Goal: Transaction & Acquisition: Download file/media

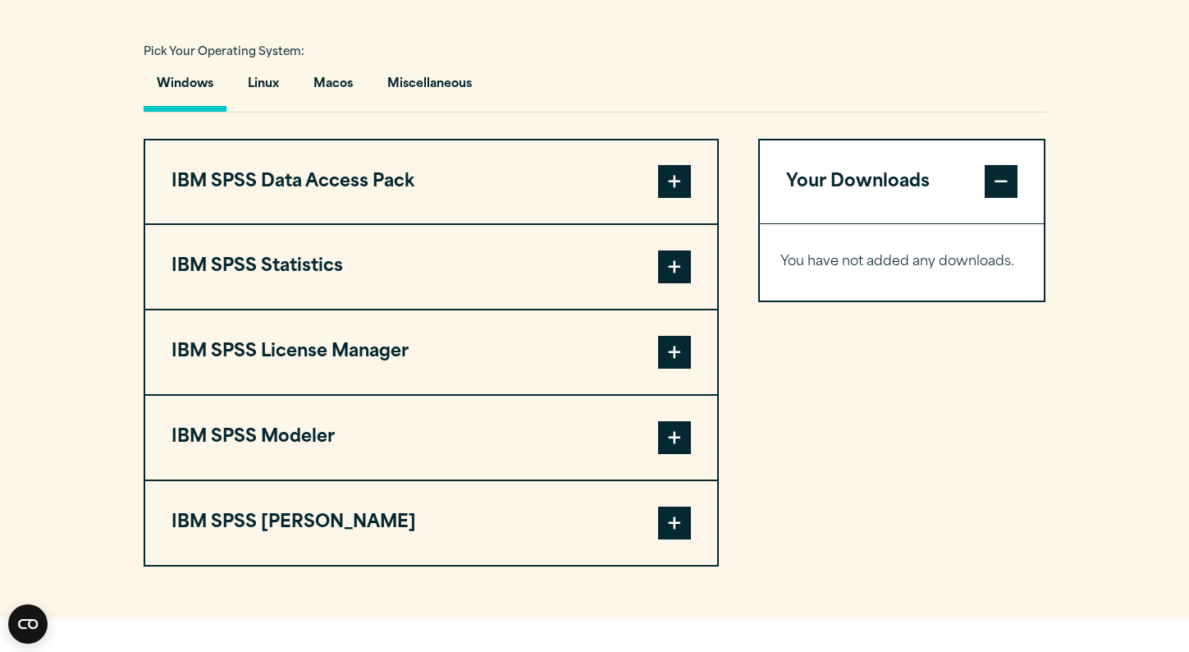
scroll to position [1164, 0]
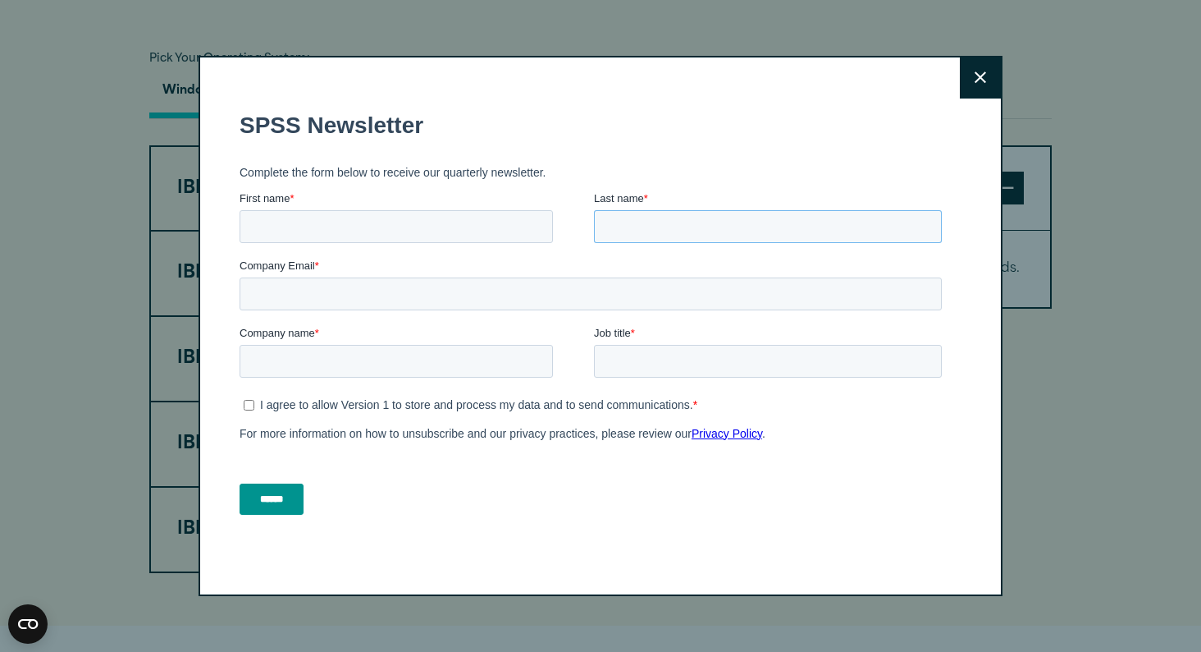
drag, startPoint x: 674, startPoint y: 216, endPoint x: 674, endPoint y: 259, distance: 43.5
click at [674, 295] on form "SPSS Newsletter Complete the form below to receive our quarterly newsletter. Fi…" at bounding box center [594, 312] width 709 height 432
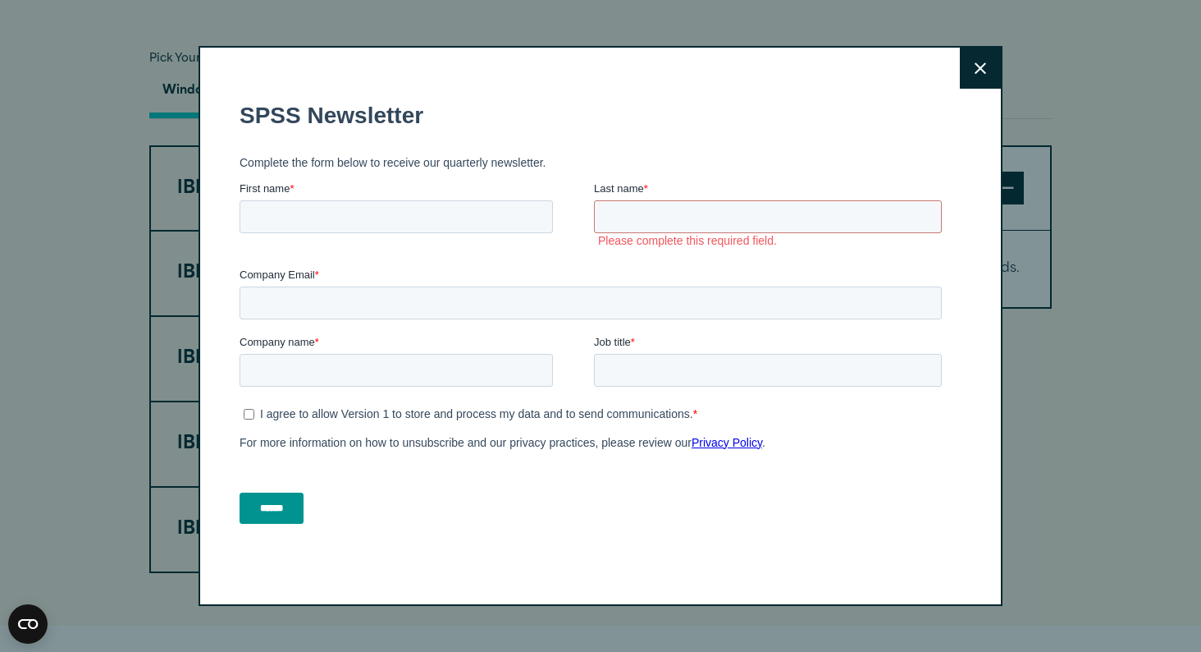
click at [963, 66] on button "Close" at bounding box center [980, 68] width 41 height 41
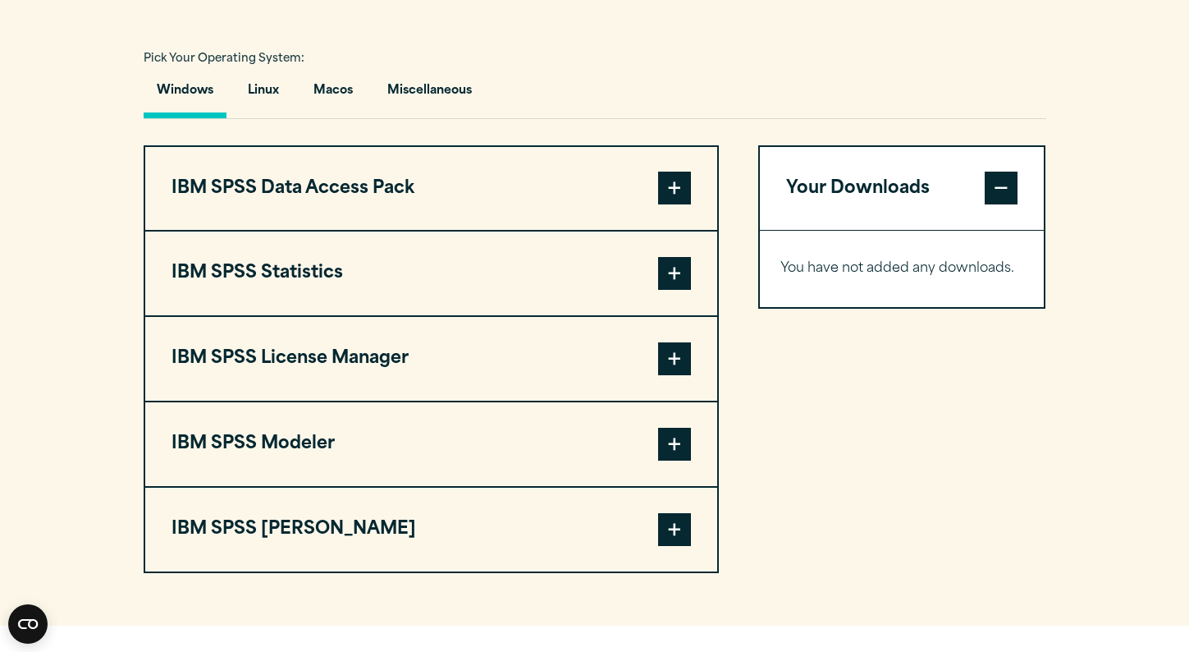
click at [670, 290] on span at bounding box center [674, 273] width 33 height 33
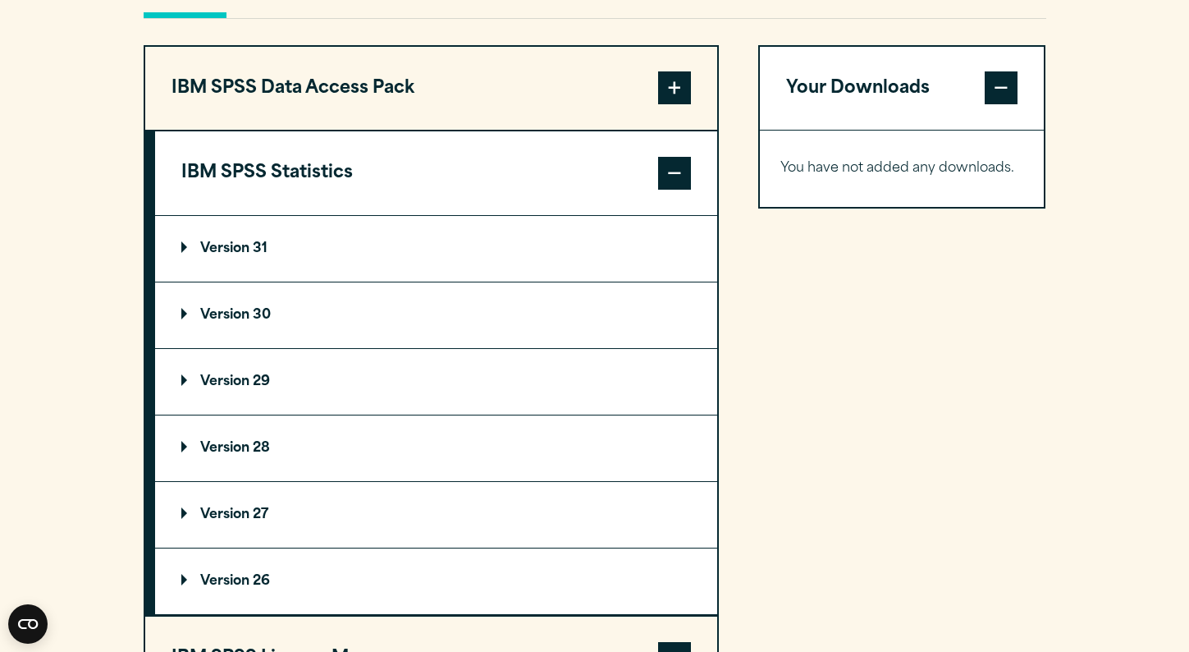
scroll to position [1268, 0]
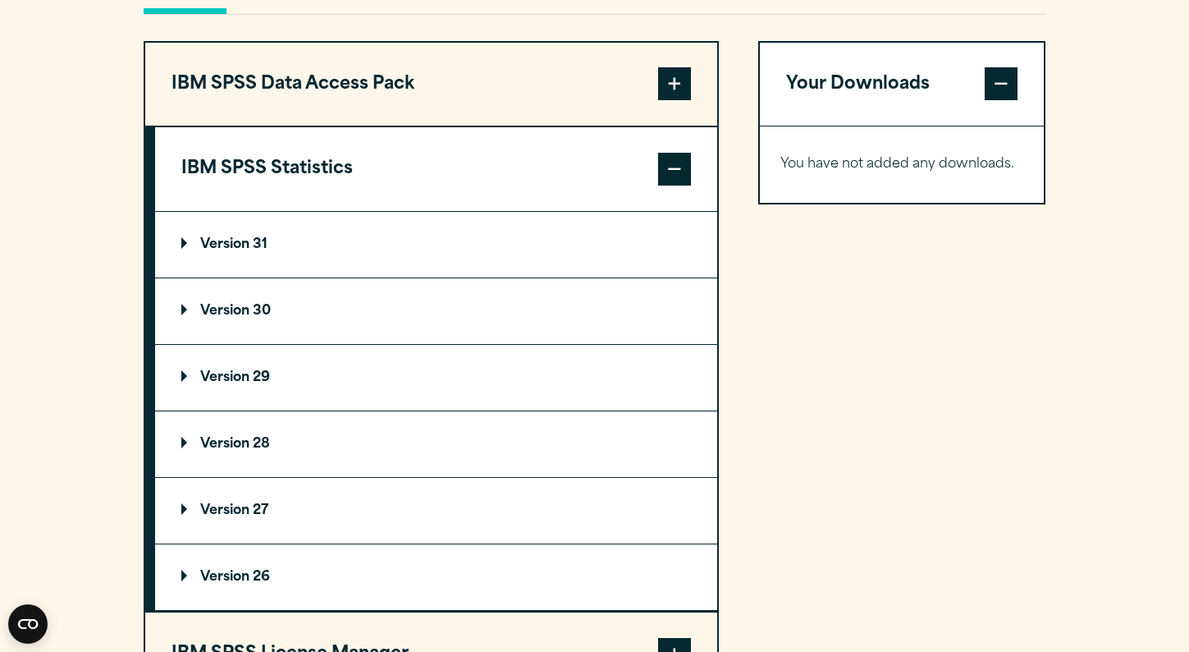
click at [254, 328] on summary "Version 30" at bounding box center [436, 311] width 562 height 66
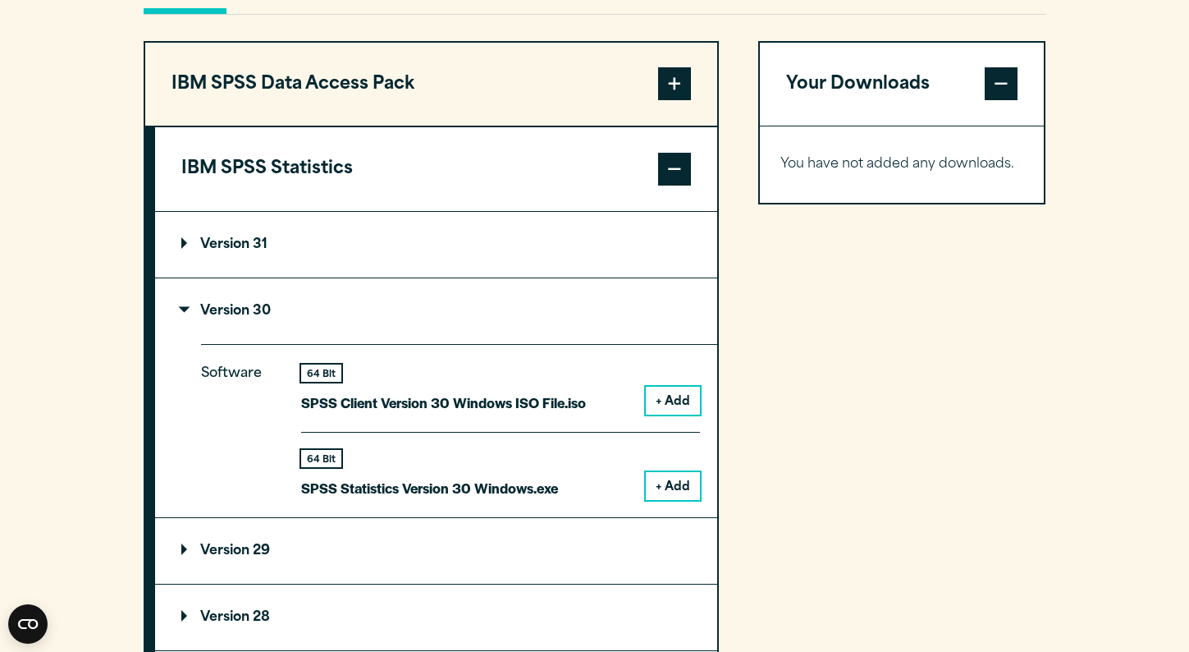
click at [661, 500] on button "+ Add" at bounding box center [673, 486] width 54 height 28
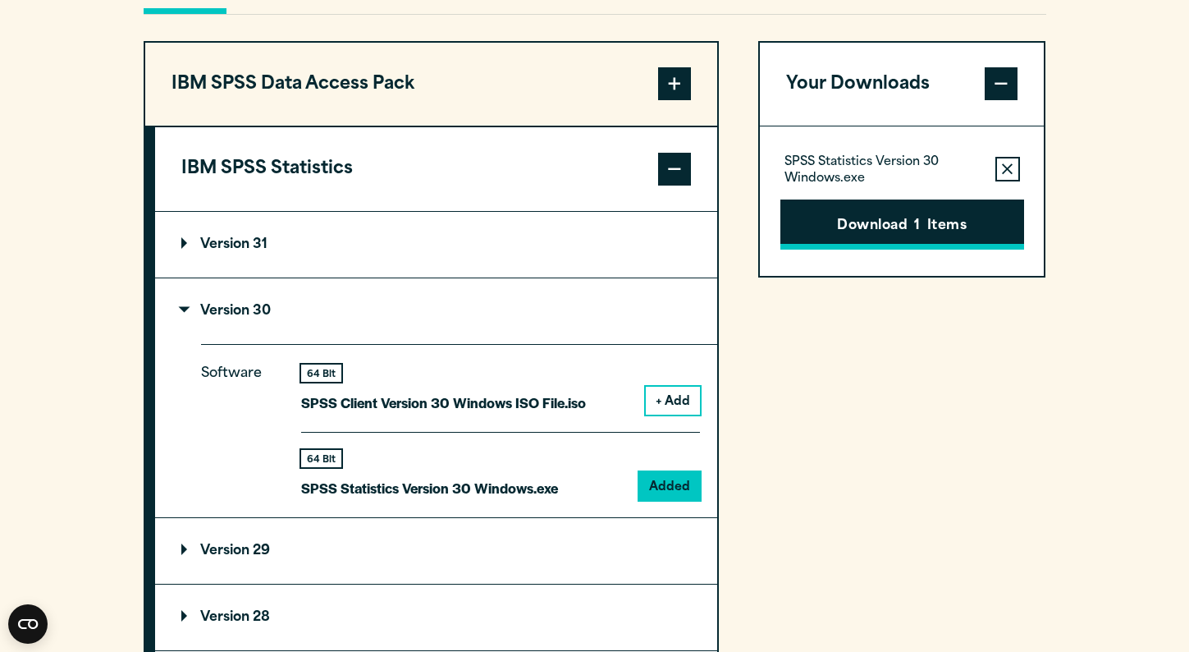
click at [890, 250] on button "Download 1 Items" at bounding box center [902, 224] width 244 height 51
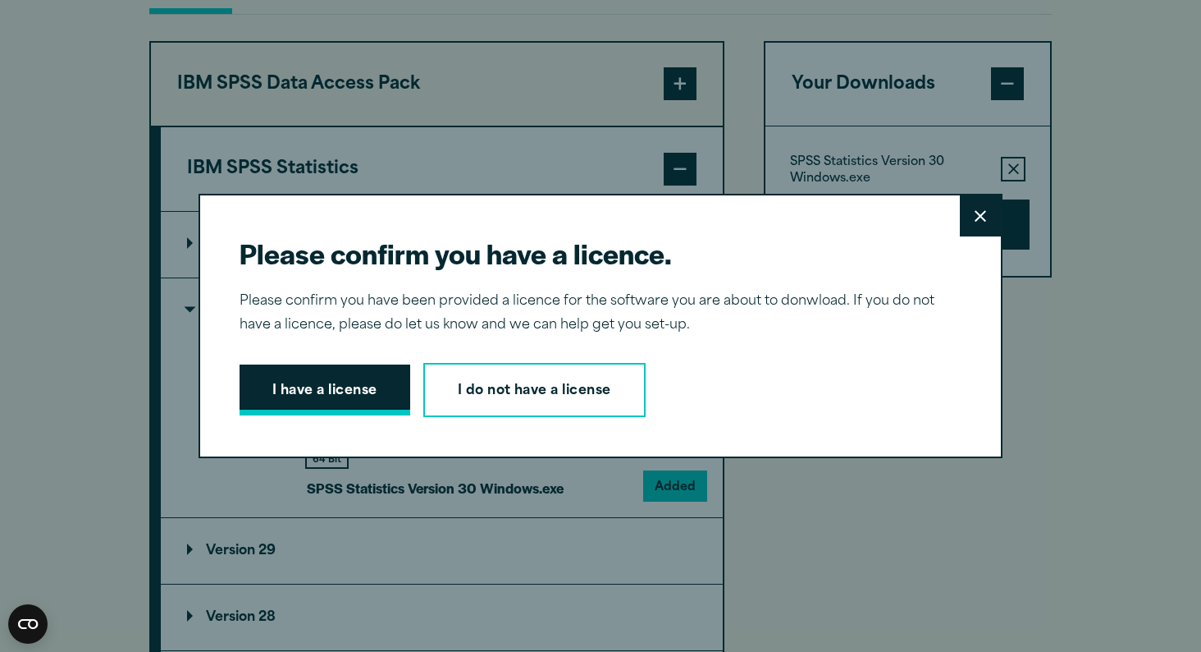
click at [324, 373] on button "I have a license" at bounding box center [325, 389] width 171 height 51
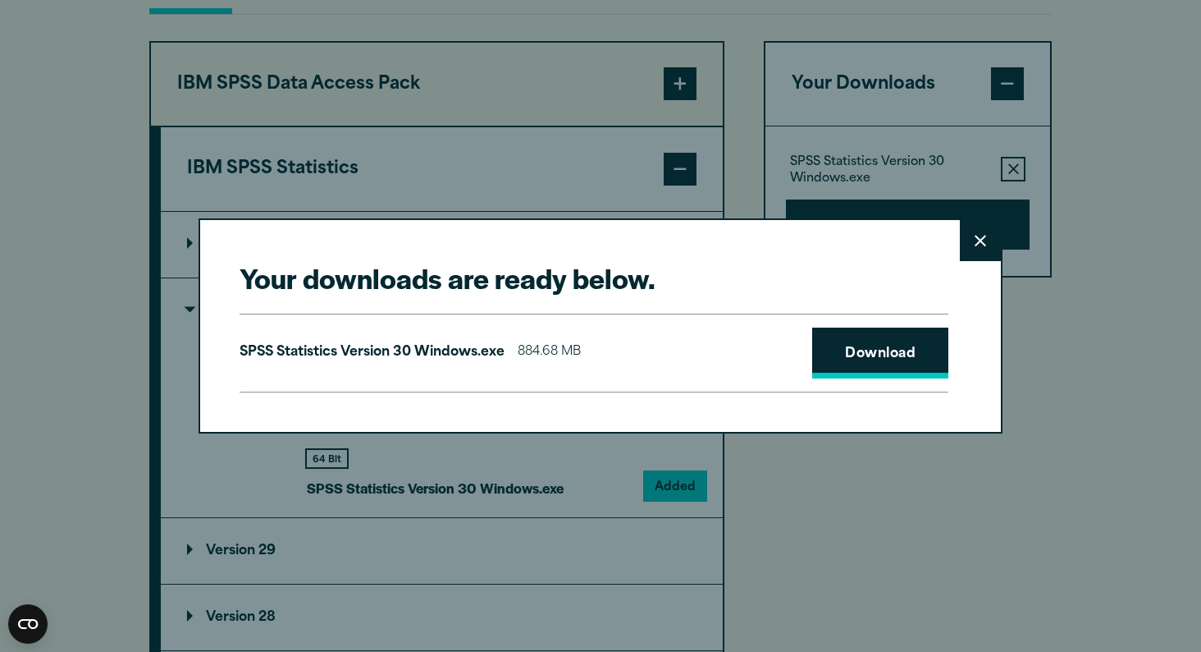
click at [837, 338] on link "Download" at bounding box center [880, 352] width 136 height 51
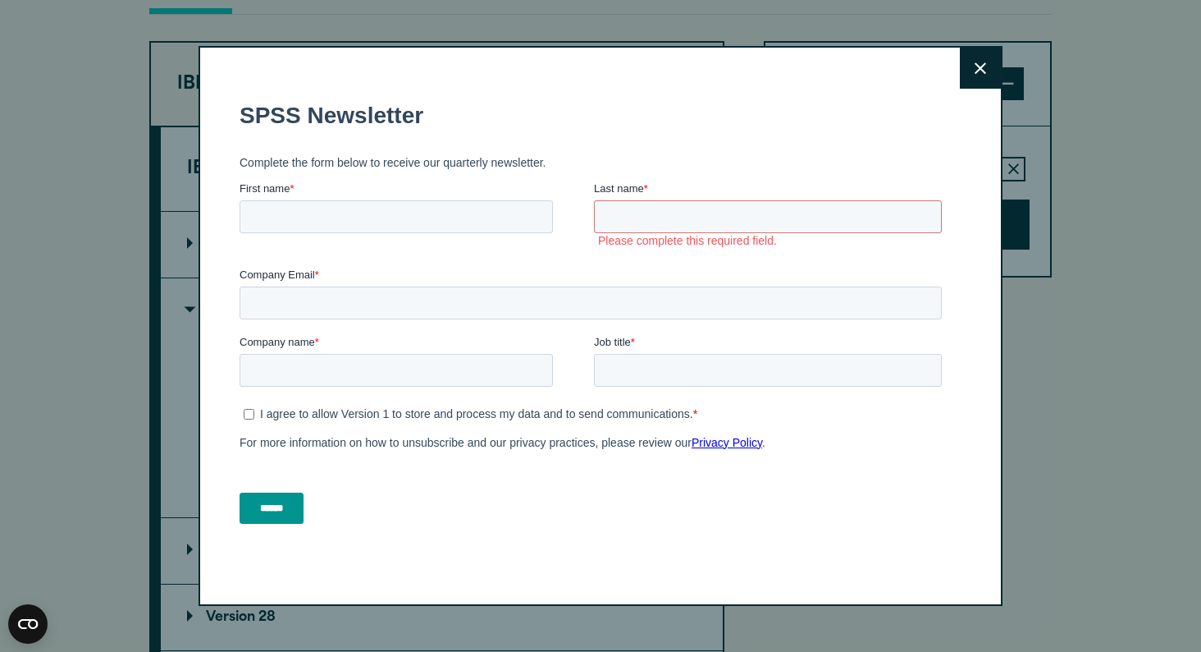
click at [972, 82] on button "Close" at bounding box center [980, 68] width 41 height 41
